Goal: Communication & Community: Answer question/provide support

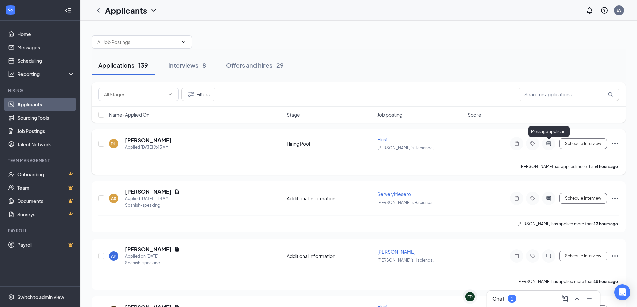
click at [552, 144] on icon "ActiveChat" at bounding box center [549, 143] width 8 height 5
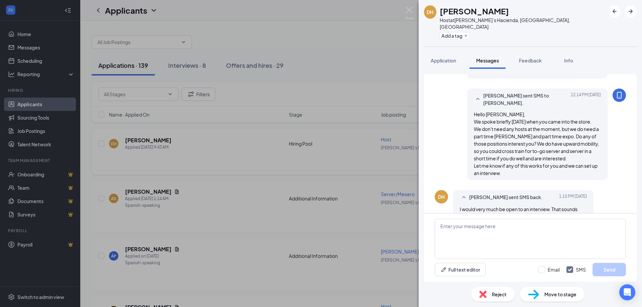
scroll to position [132, 0]
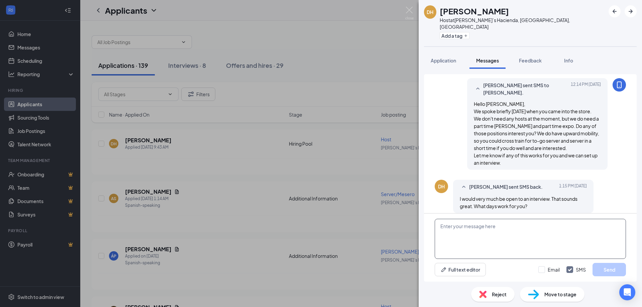
click at [443, 228] on textarea at bounding box center [530, 239] width 191 height 40
drag, startPoint x: 482, startPoint y: 227, endPoint x: 515, endPoint y: 230, distance: 33.5
click at [515, 230] on textarea "Could you come in [DATE] at 4pm?" at bounding box center [530, 239] width 191 height 40
type textarea "Could you come in [DATE] at 4pm?"
click at [613, 270] on button "Send" at bounding box center [609, 269] width 33 height 13
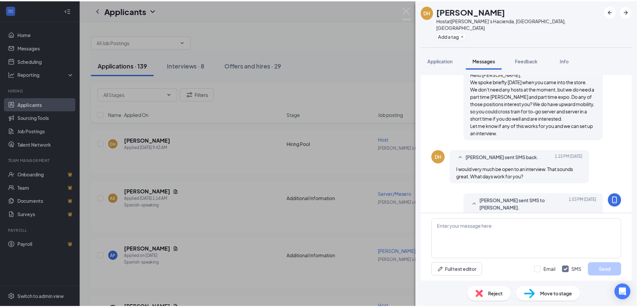
scroll to position [175, 0]
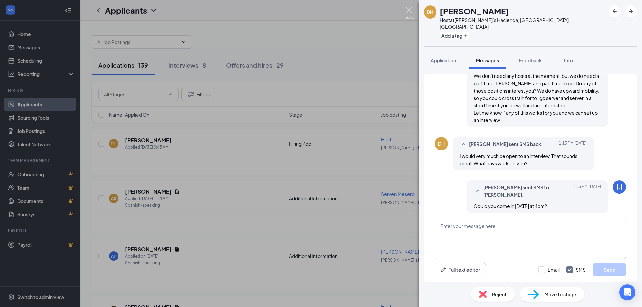
click at [406, 11] on img at bounding box center [409, 13] width 8 height 13
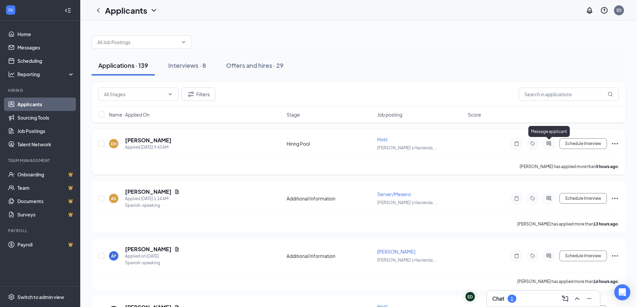
click at [550, 141] on icon "ActiveChat" at bounding box center [549, 143] width 8 height 5
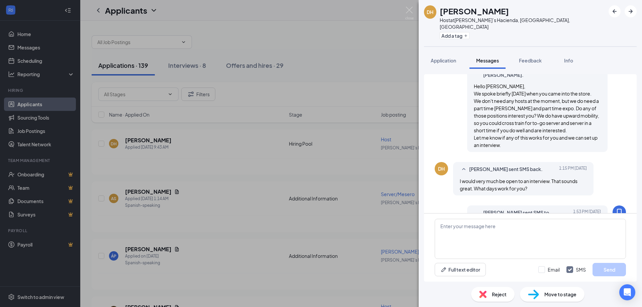
scroll to position [233, 0]
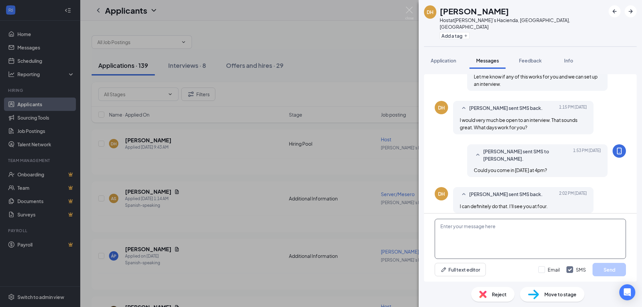
click at [456, 227] on textarea at bounding box center [530, 239] width 191 height 40
type textarea "You bet!"
click at [608, 269] on button "Send" at bounding box center [609, 269] width 33 height 13
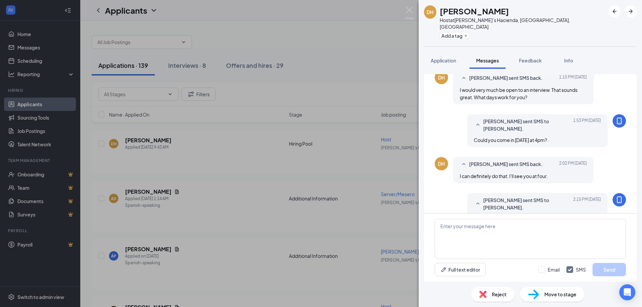
scroll to position [276, 0]
